Goal: Information Seeking & Learning: Learn about a topic

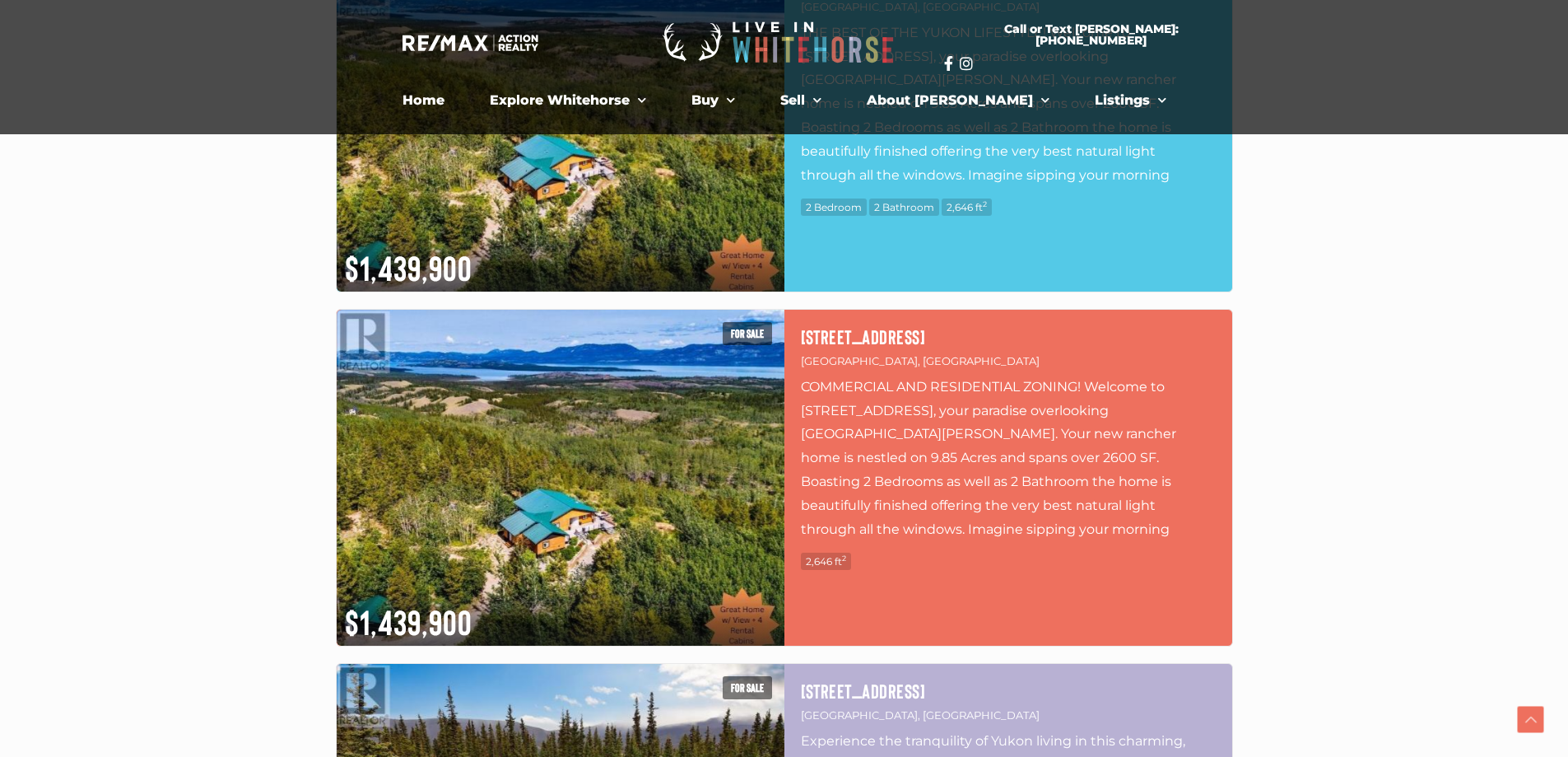
scroll to position [5022, 0]
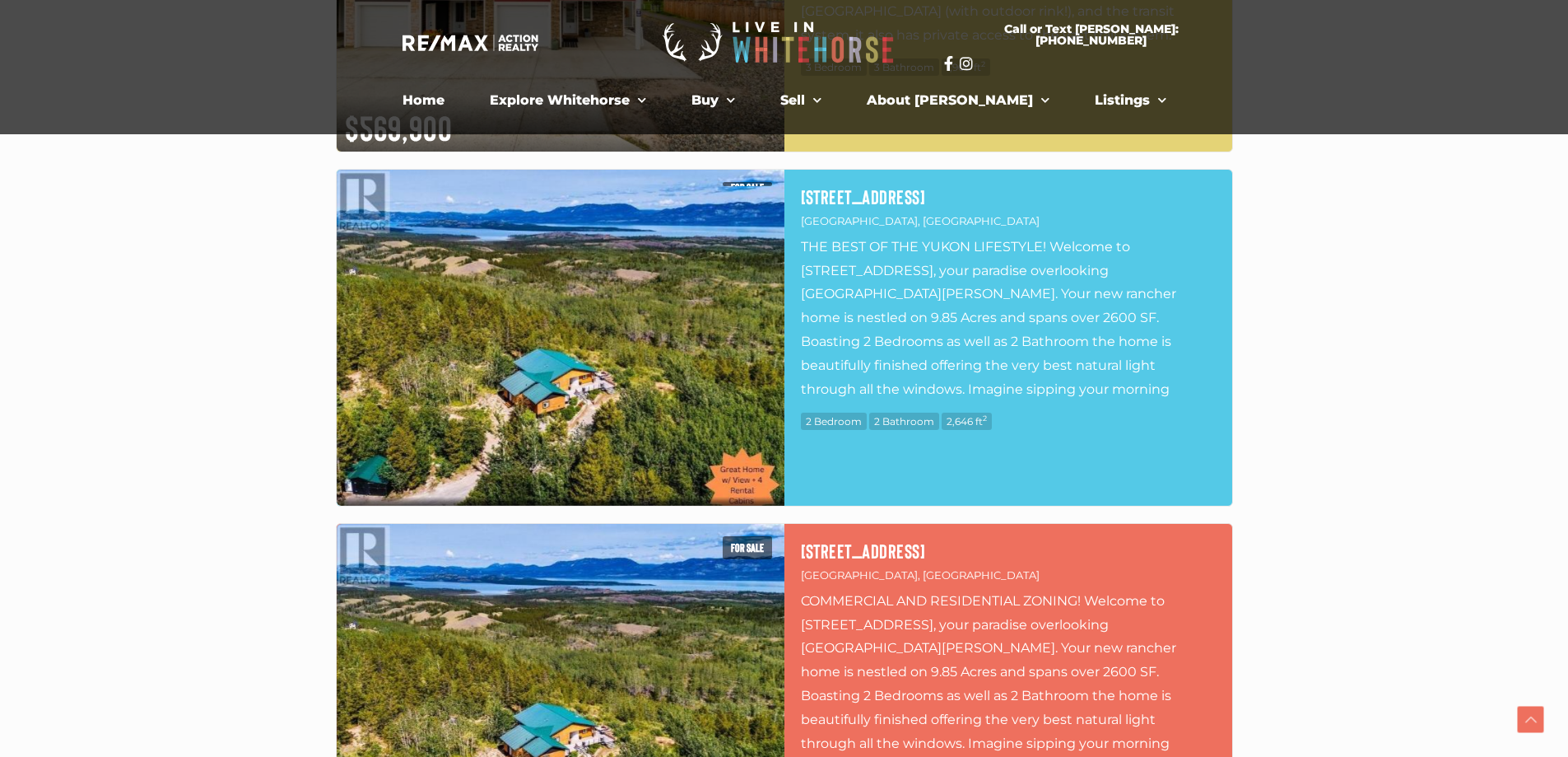
click at [588, 386] on img at bounding box center [560, 337] width 448 height 336
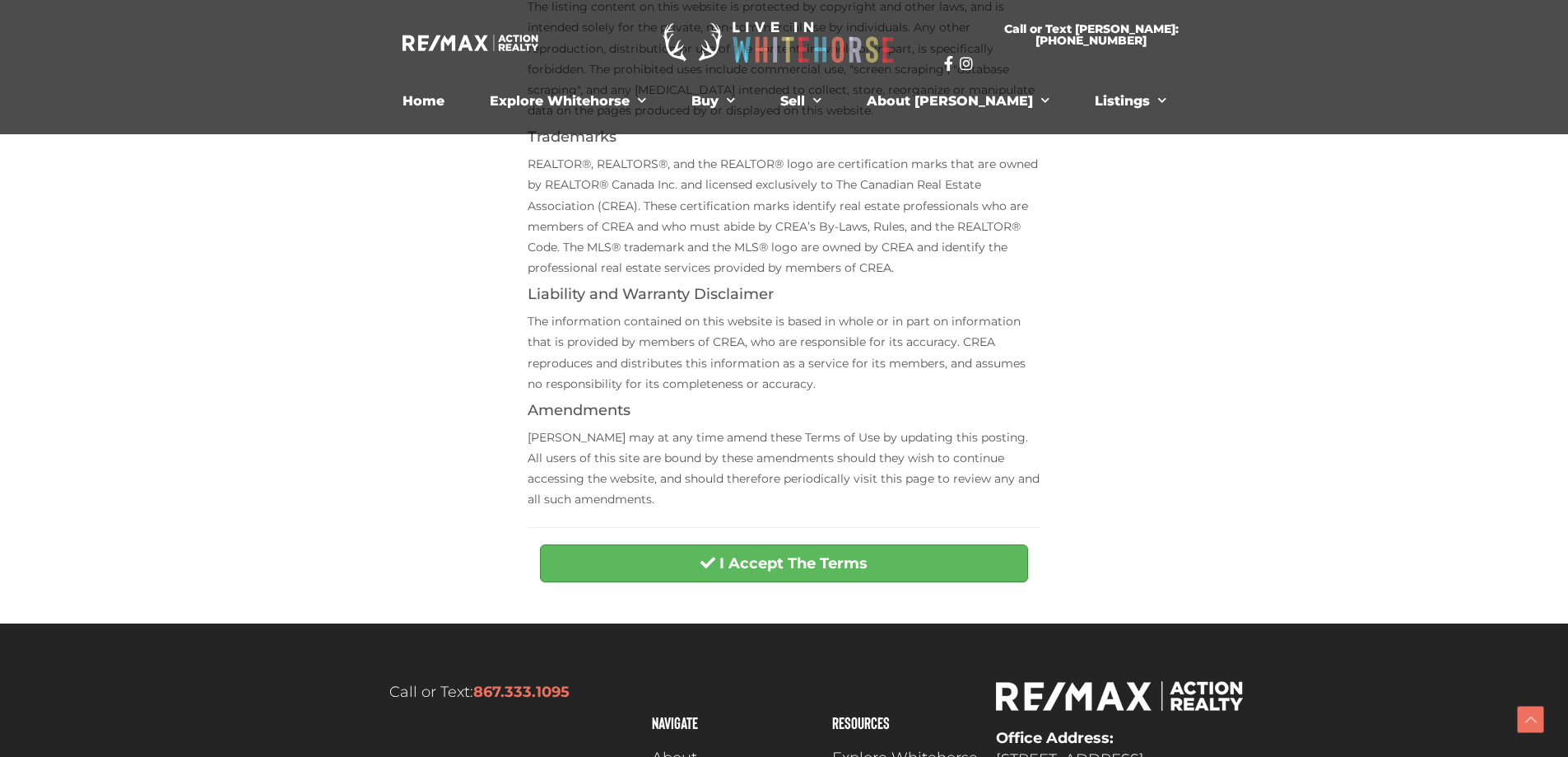
scroll to position [576, 0]
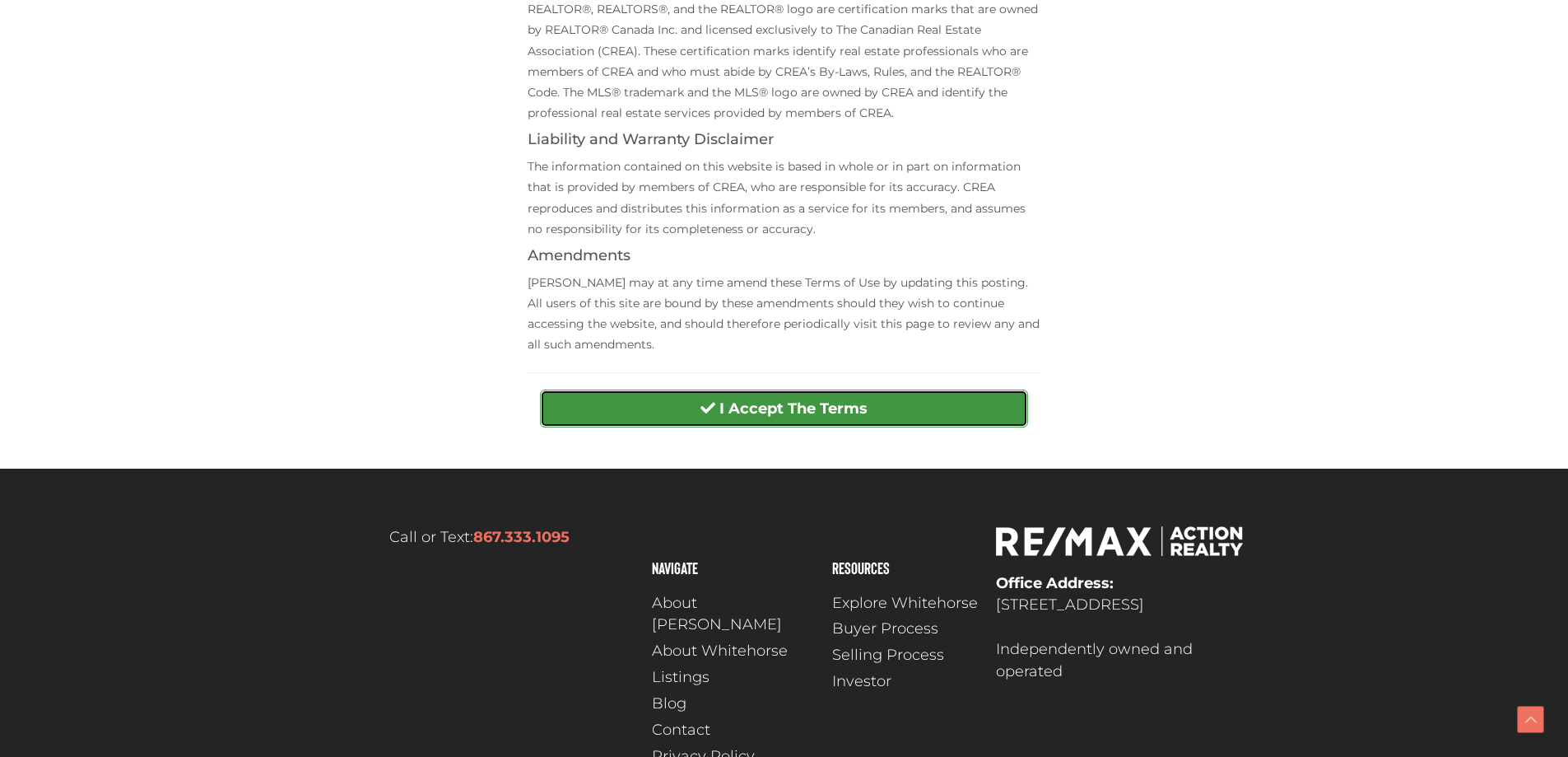
click at [859, 402] on strong "I Accept The Terms" at bounding box center [793, 408] width 148 height 18
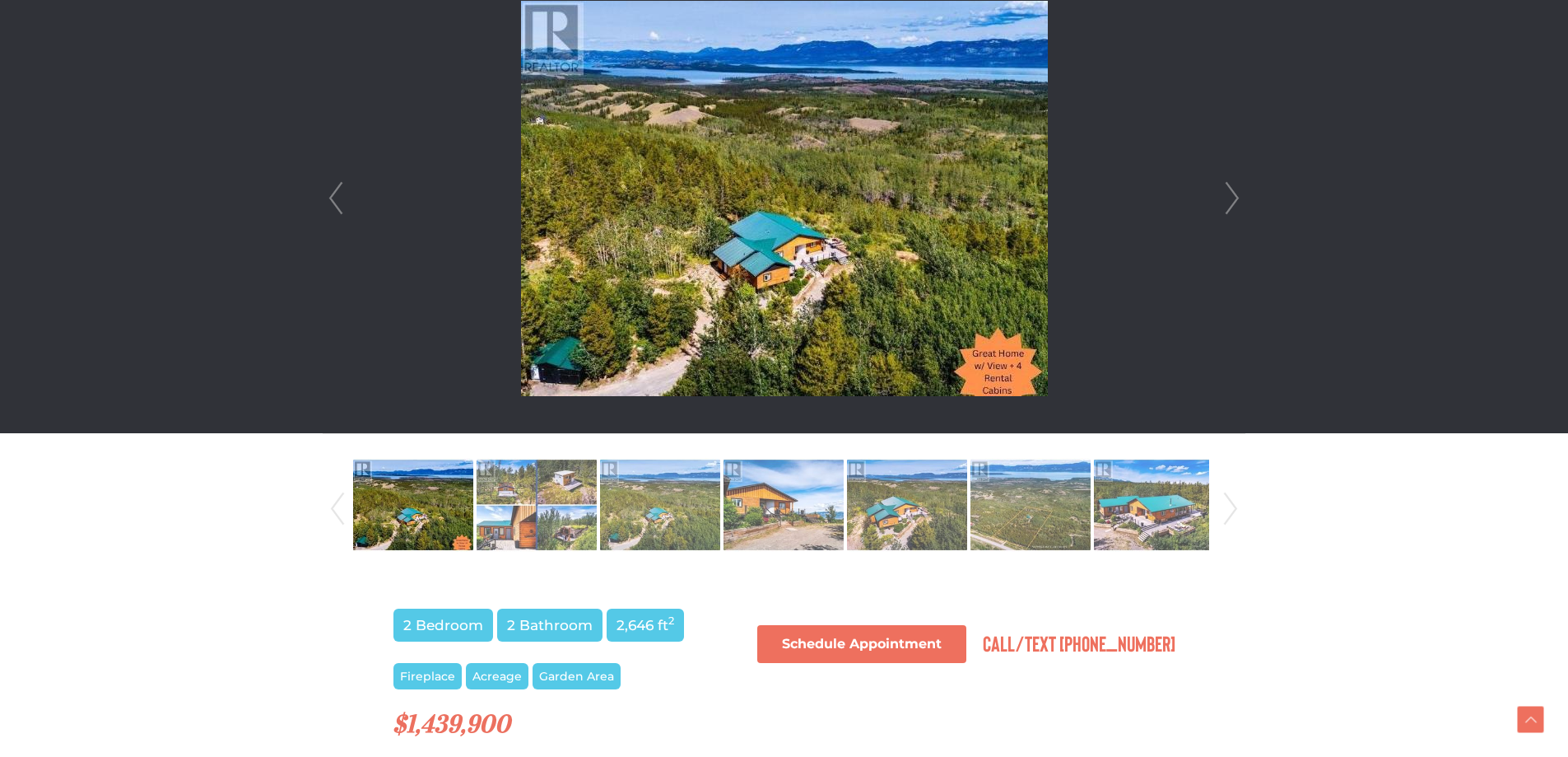
scroll to position [741, 0]
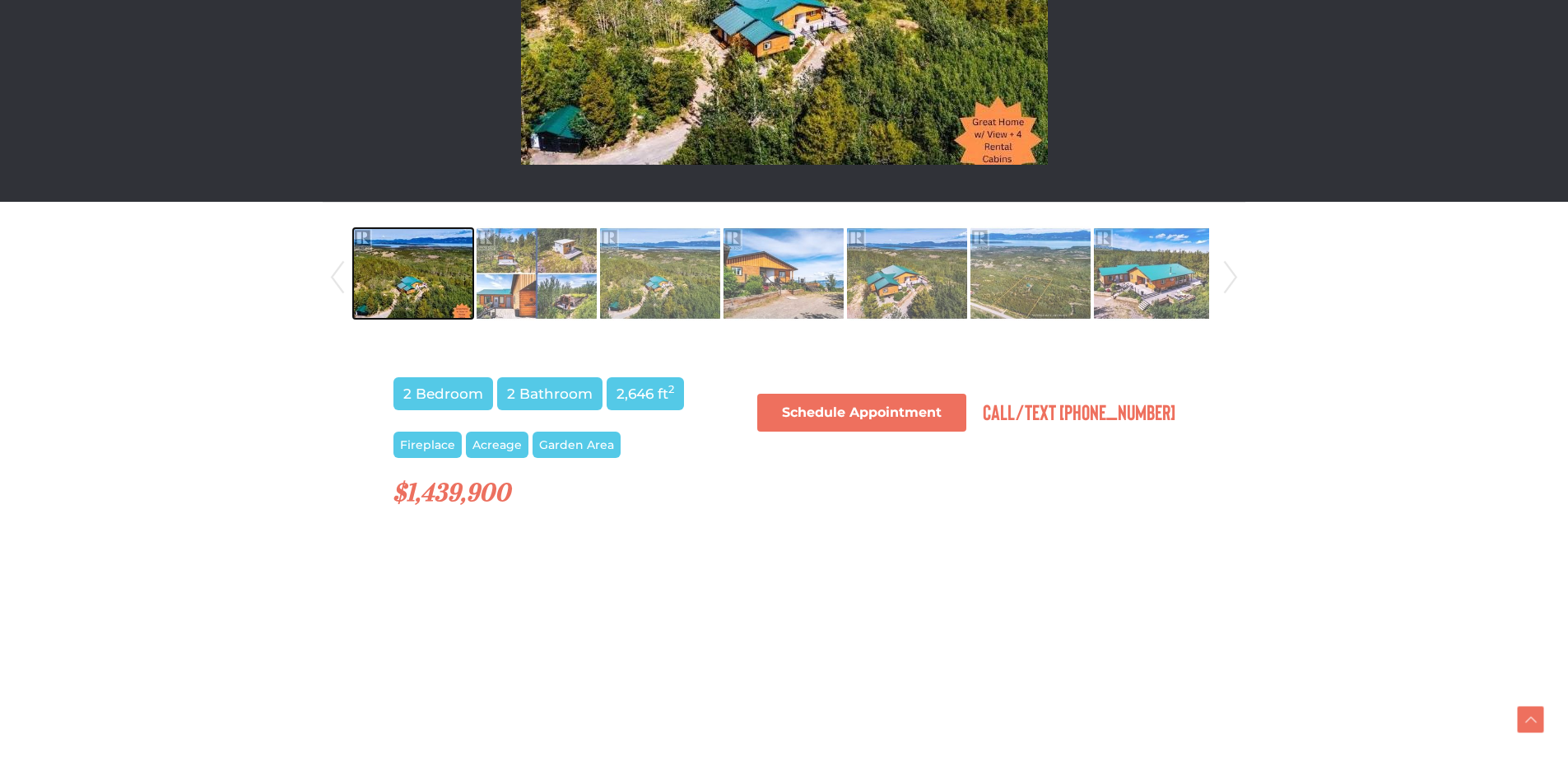
click at [422, 272] on img at bounding box center [414, 273] width 120 height 94
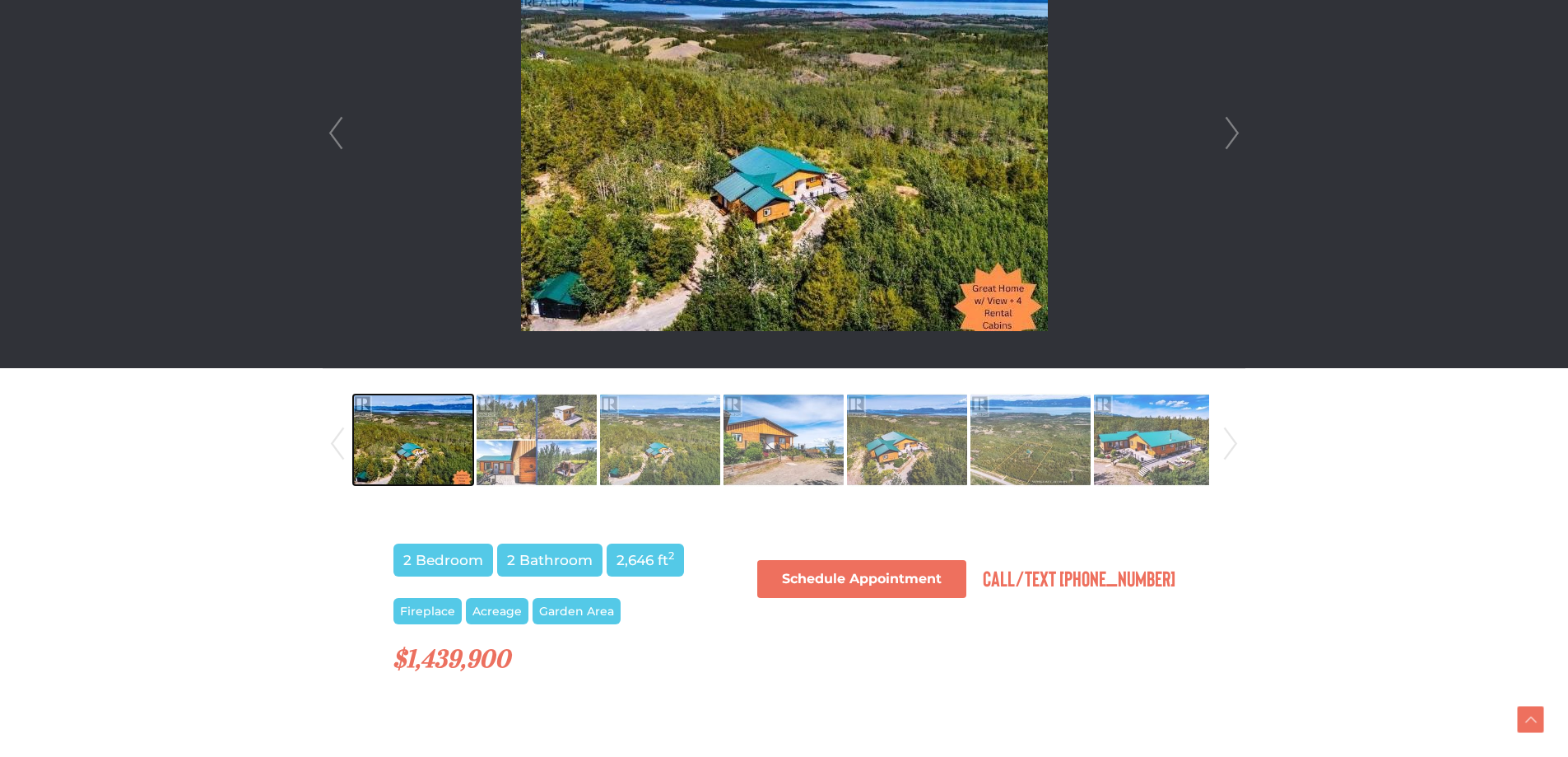
scroll to position [412, 0]
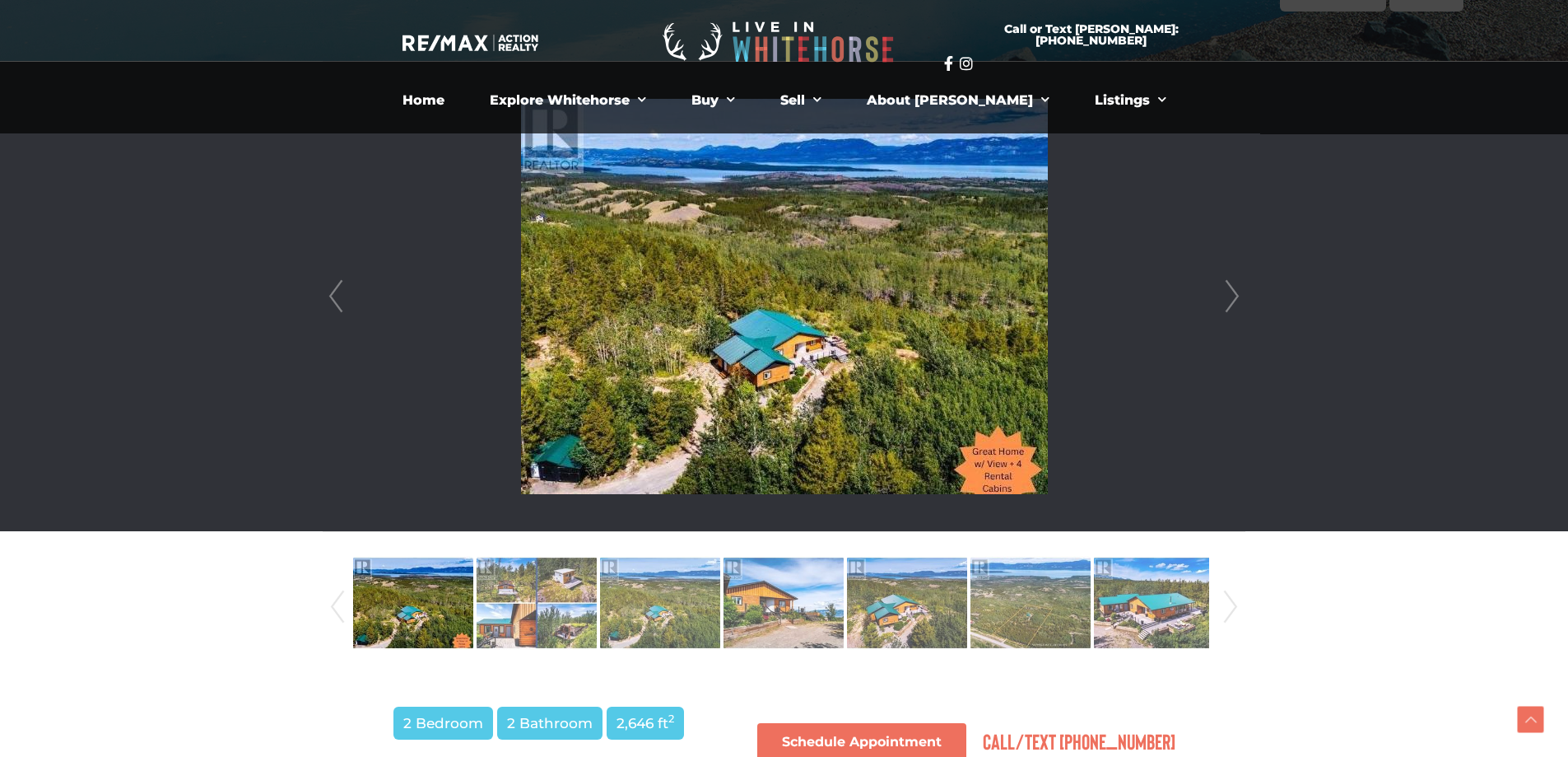
click at [1219, 287] on li at bounding box center [784, 296] width 921 height 469
click at [1235, 290] on link "Next" at bounding box center [1232, 296] width 25 height 469
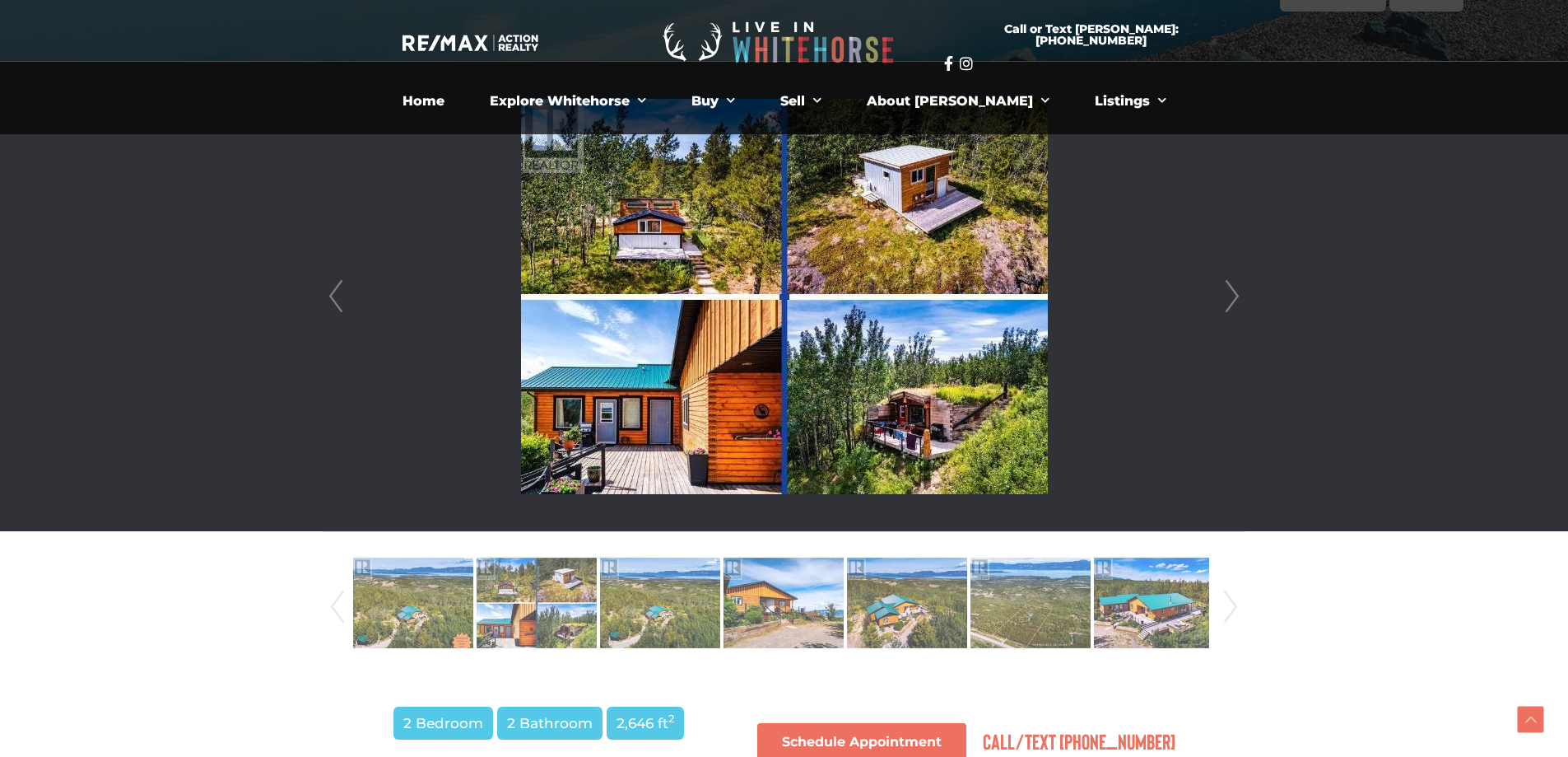
click at [1235, 290] on link "Next" at bounding box center [1232, 296] width 25 height 469
